Goal: Check status: Check status

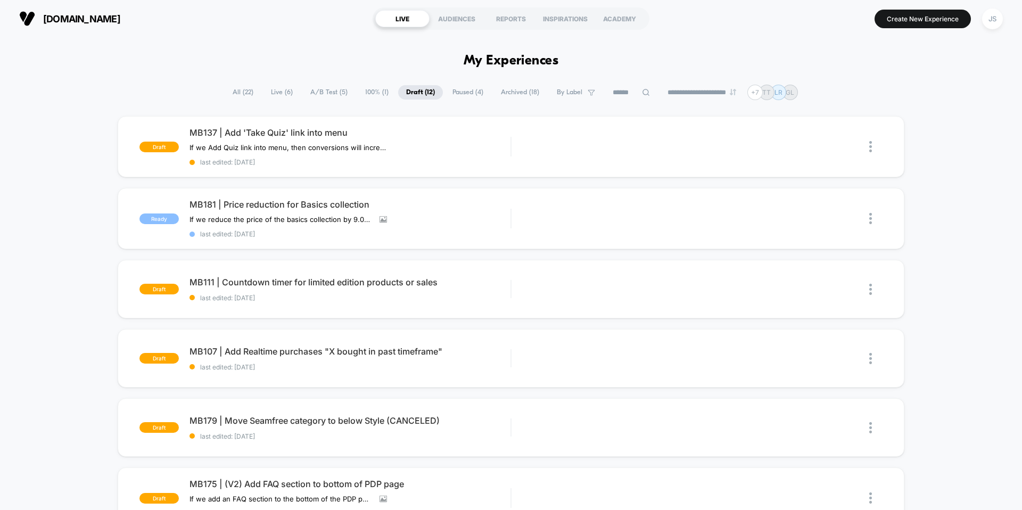
click at [280, 92] on span "Live ( 6 )" at bounding box center [282, 92] width 38 height 14
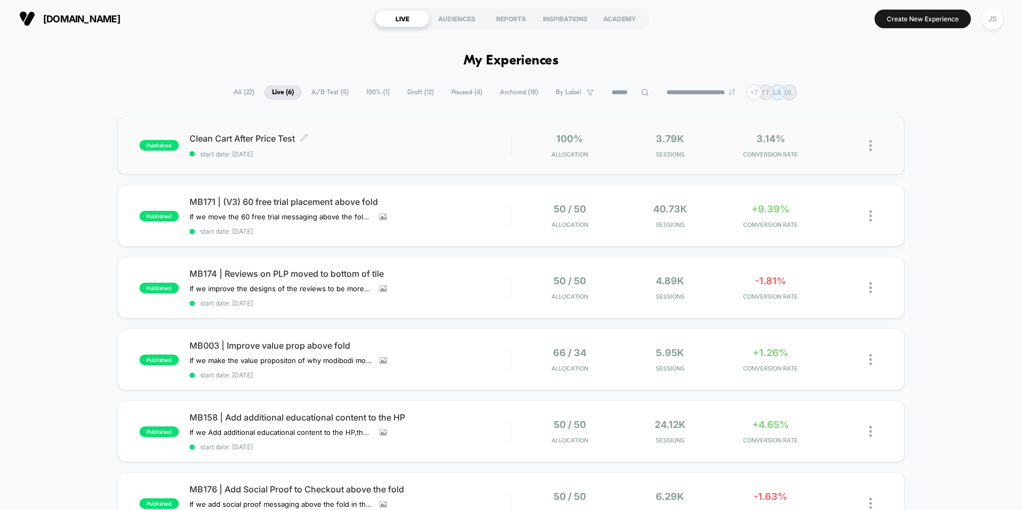
scroll to position [4, 0]
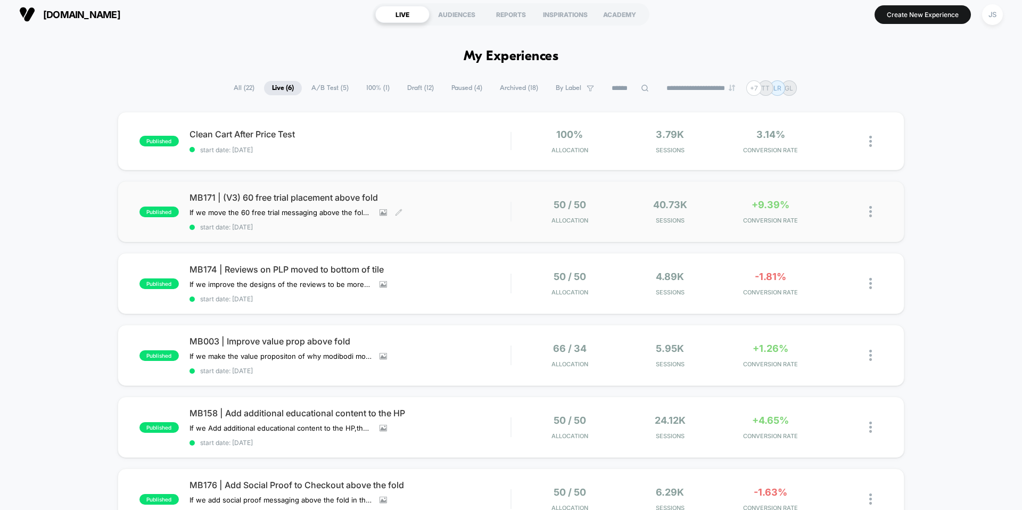
click at [279, 193] on span "MB171 | (V3) 60 free trial placement above fold" at bounding box center [350, 197] width 321 height 11
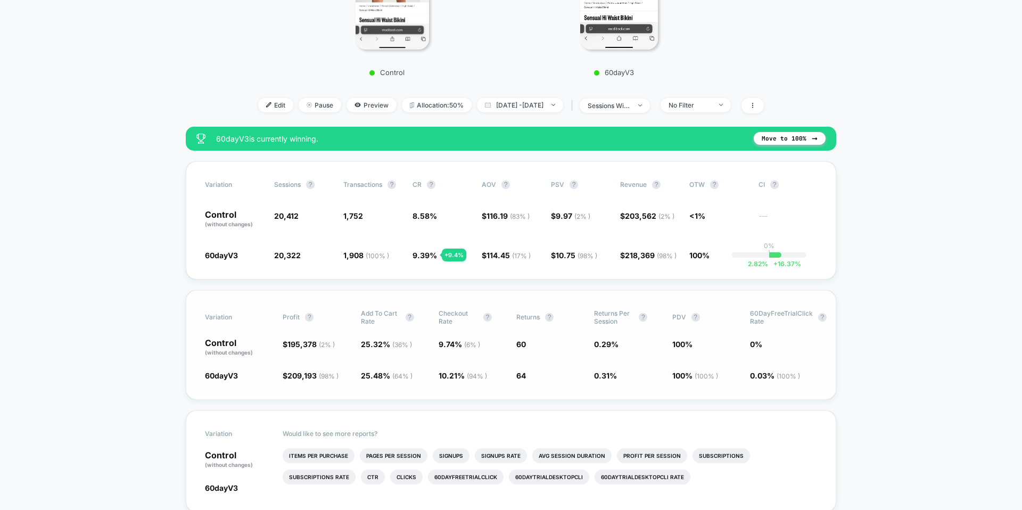
scroll to position [291, 0]
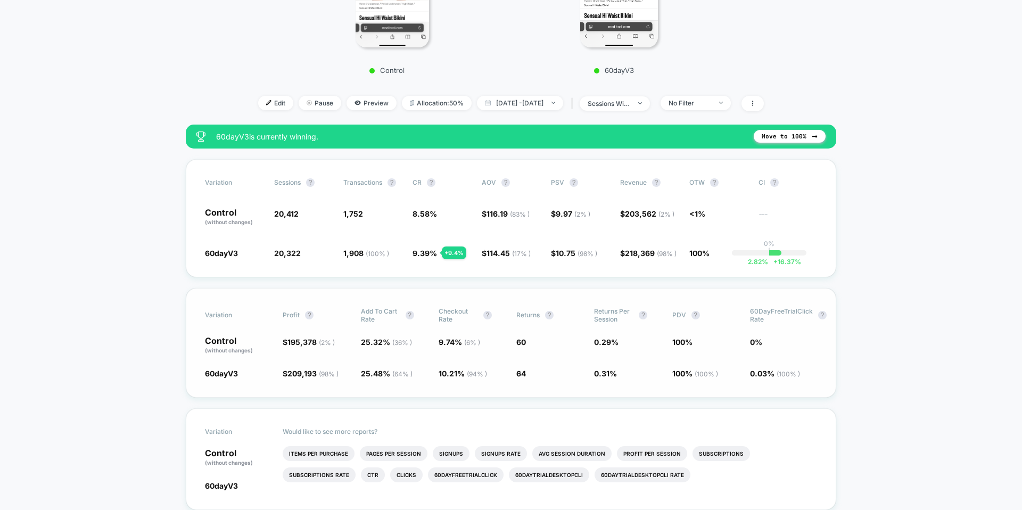
click at [778, 373] on span "0.03 % ( 100 % )" at bounding box center [775, 373] width 50 height 9
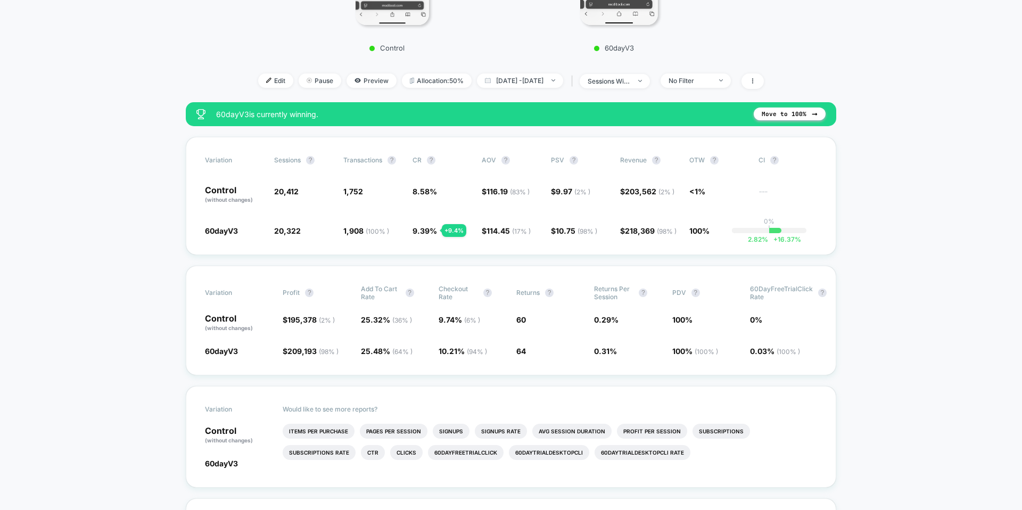
scroll to position [316, 0]
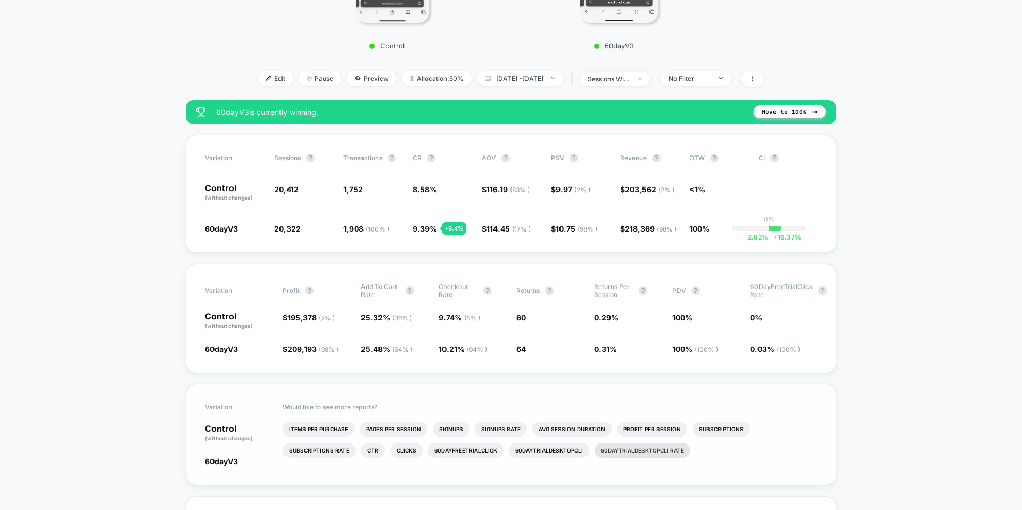
click at [595, 451] on li "60DayTrialDesktopCli rate" at bounding box center [643, 450] width 96 height 15
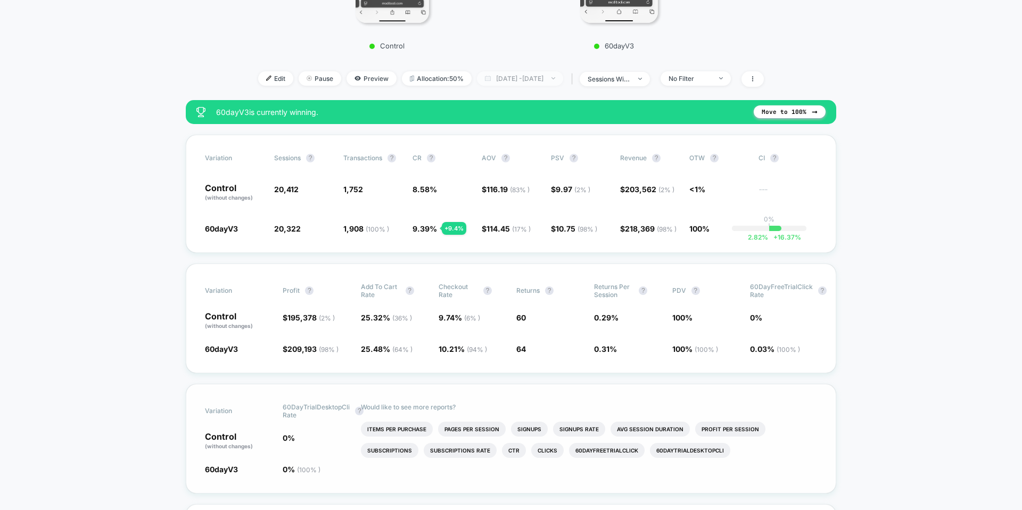
click at [552, 78] on span "Sep 9, 2025 - Sep 19, 2025" at bounding box center [520, 78] width 86 height 14
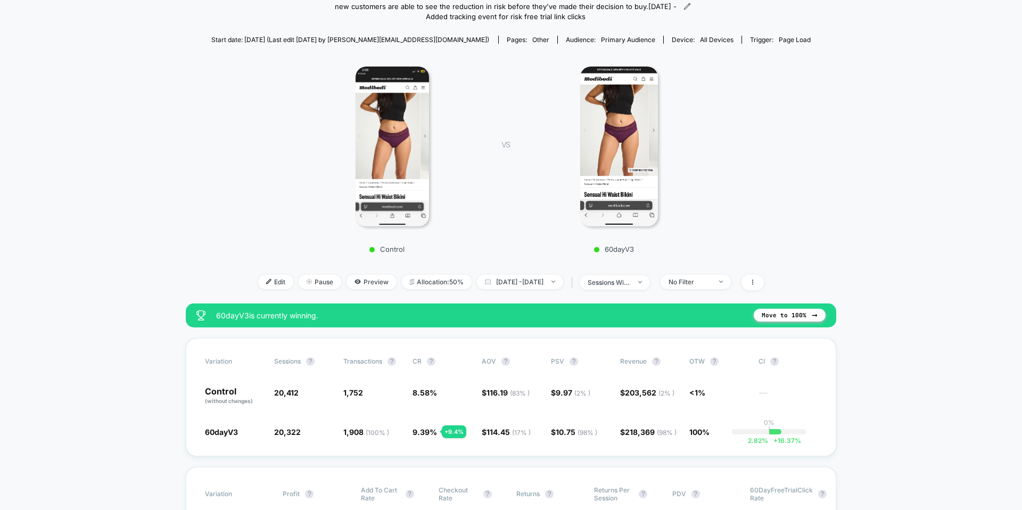
scroll to position [0, 0]
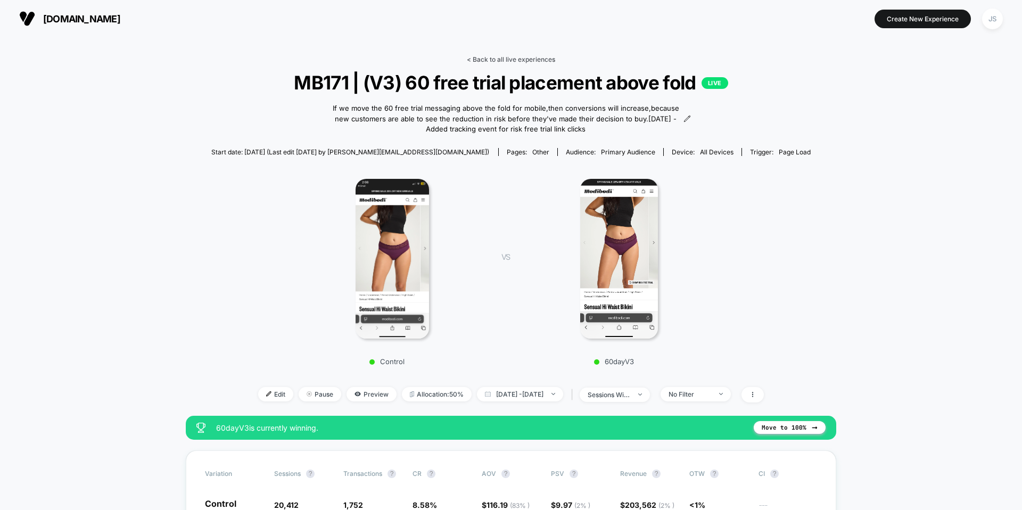
click at [485, 60] on link "< Back to all live experiences" at bounding box center [511, 59] width 88 height 8
